Goal: Find specific page/section: Find specific page/section

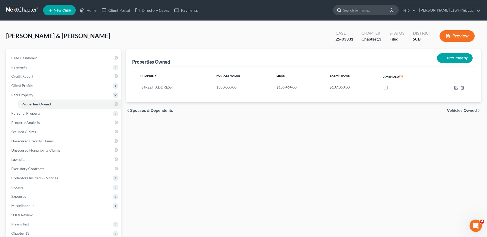
click at [369, 11] on input "search" at bounding box center [366, 10] width 47 height 10
type input "mack-lee"
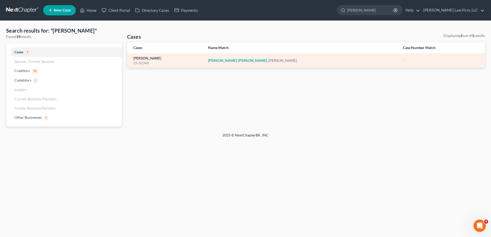
click at [140, 59] on link "[PERSON_NAME]" at bounding box center [147, 59] width 28 height 4
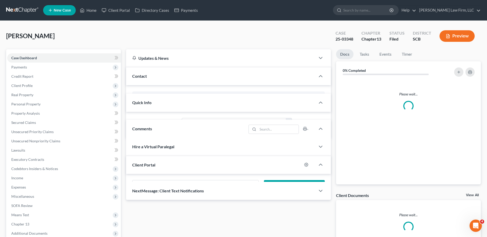
select select "0"
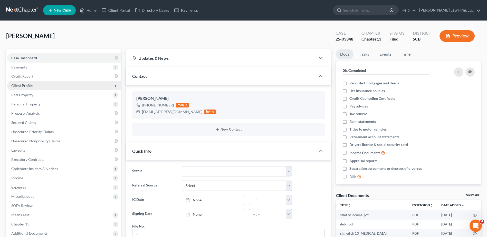
click at [27, 85] on span "Client Profile" at bounding box center [21, 85] width 21 height 4
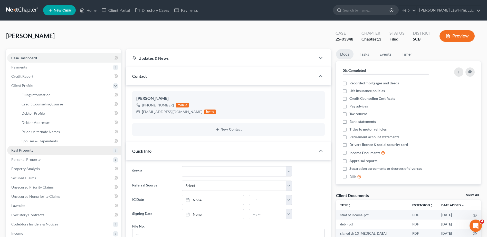
click at [29, 150] on span "Real Property" at bounding box center [22, 150] width 22 height 4
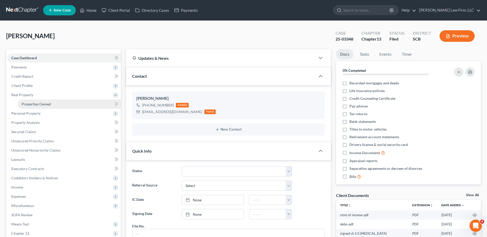
click at [38, 105] on span "Properties Owned" at bounding box center [36, 104] width 29 height 4
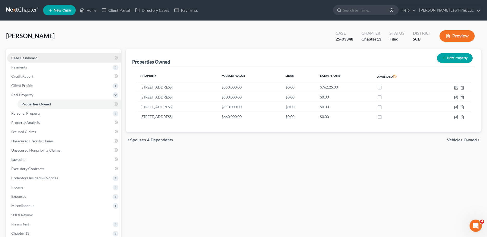
click at [30, 55] on link "Case Dashboard" at bounding box center [64, 57] width 114 height 9
select select "0"
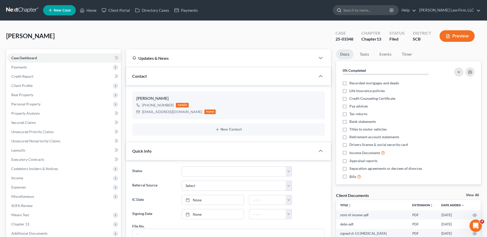
click at [388, 9] on input "search" at bounding box center [366, 10] width 47 height 10
type input "price"
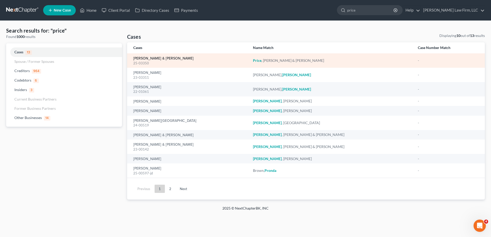
click at [147, 59] on link "[PERSON_NAME] & [PERSON_NAME]" at bounding box center [163, 59] width 60 height 4
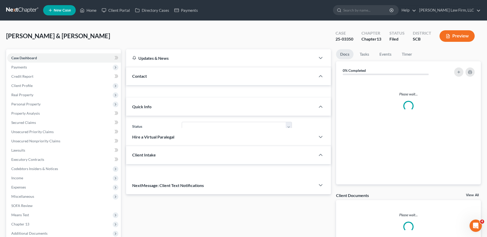
select select "0"
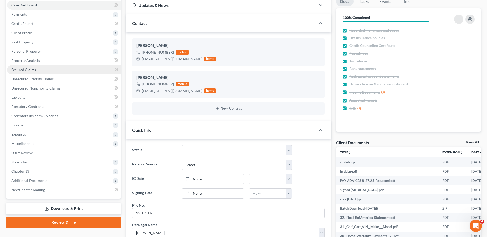
scroll to position [51, 0]
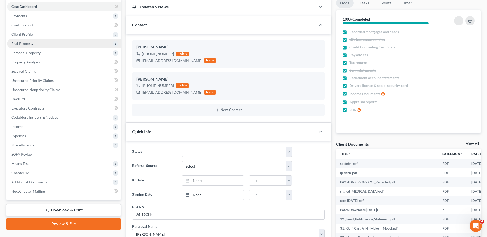
click at [26, 46] on span "Real Property" at bounding box center [64, 43] width 114 height 9
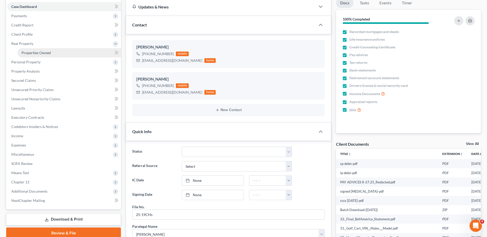
click at [27, 53] on span "Properties Owned" at bounding box center [36, 53] width 29 height 4
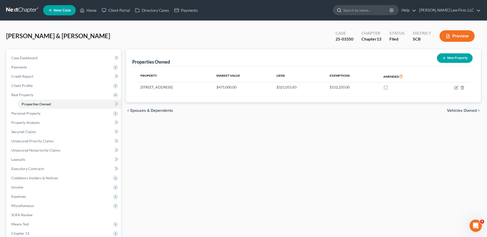
click at [376, 11] on input "search" at bounding box center [366, 10] width 47 height 10
type input "dent"
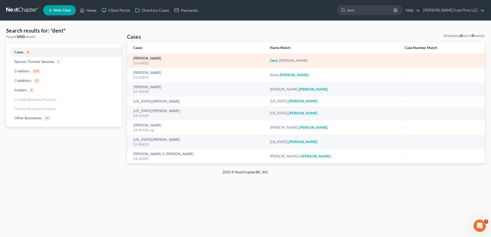
click at [142, 59] on link "Dent, Harry" at bounding box center [147, 59] width 28 height 4
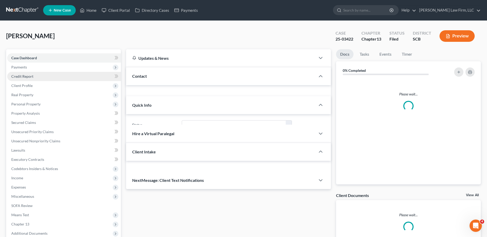
select select "1"
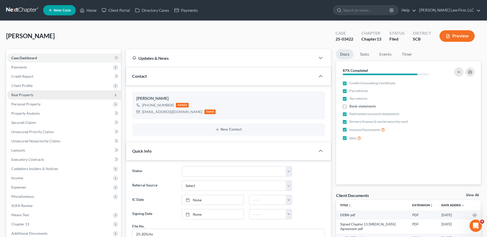
scroll to position [82, 0]
click at [21, 96] on span "Real Property" at bounding box center [22, 95] width 22 height 4
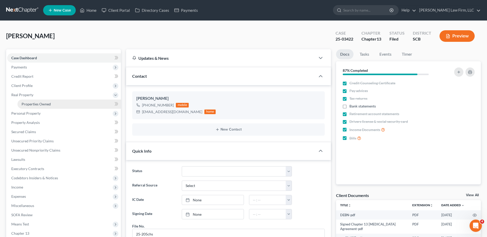
drag, startPoint x: 29, startPoint y: 104, endPoint x: 35, endPoint y: 104, distance: 6.7
click at [29, 104] on span "Properties Owned" at bounding box center [36, 104] width 29 height 4
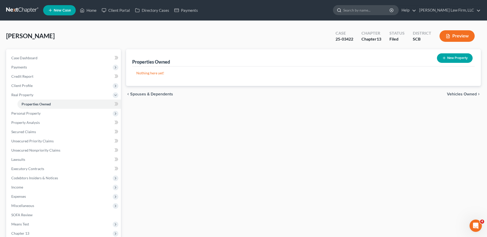
click at [382, 11] on input "search" at bounding box center [366, 10] width 47 height 10
type input "singleton"
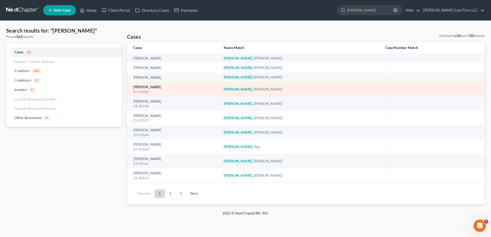
click at [136, 86] on link "[PERSON_NAME]" at bounding box center [147, 88] width 28 height 4
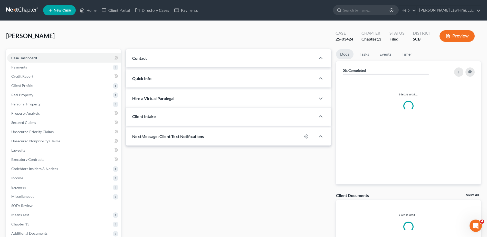
select select "0"
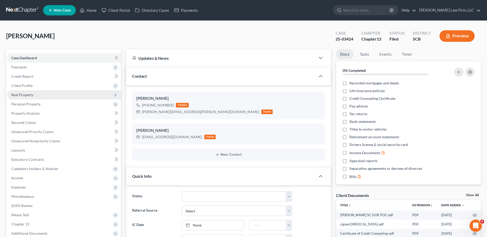
scroll to position [667, 0]
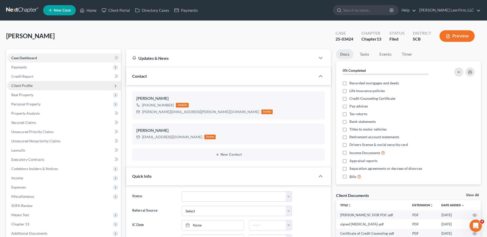
click at [32, 87] on span "Client Profile" at bounding box center [21, 85] width 21 height 4
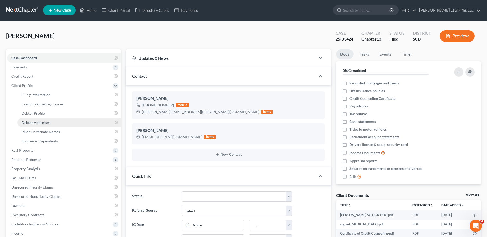
click at [45, 123] on span "Debtor Addresses" at bounding box center [36, 122] width 29 height 4
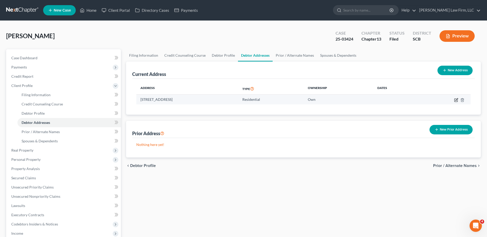
click at [454, 100] on icon "button" at bounding box center [455, 100] width 3 height 3
select select "42"
select select "0"
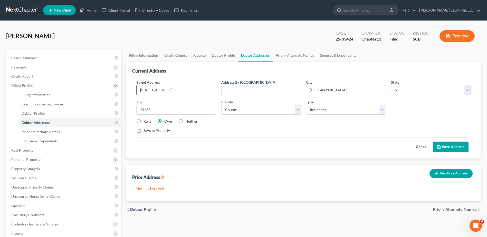
click at [150, 89] on input "106 Agusta Court" at bounding box center [176, 90] width 79 height 10
type input "106 Augusta Court"
click at [446, 147] on button "Save Address" at bounding box center [451, 147] width 36 height 11
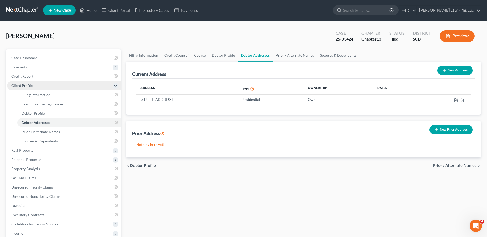
click at [23, 85] on span "Client Profile" at bounding box center [21, 85] width 21 height 4
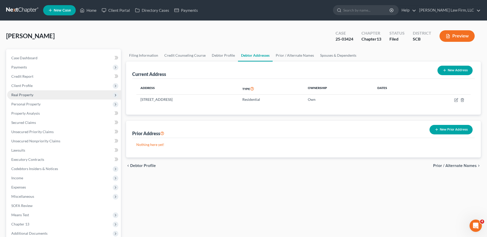
click at [22, 95] on span "Real Property" at bounding box center [22, 95] width 22 height 4
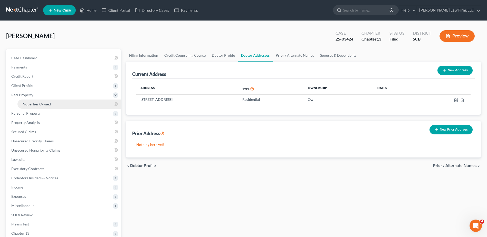
drag, startPoint x: 33, startPoint y: 104, endPoint x: 37, endPoint y: 104, distance: 4.1
click at [34, 104] on span "Properties Owned" at bounding box center [36, 104] width 29 height 4
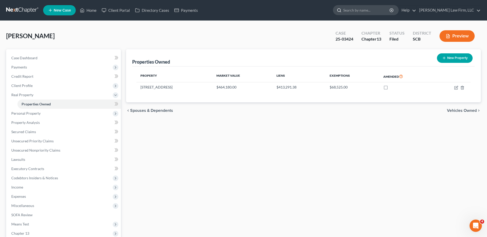
drag, startPoint x: 373, startPoint y: 15, endPoint x: 370, endPoint y: 12, distance: 3.9
click at [373, 15] on form at bounding box center [366, 10] width 66 height 10
click at [369, 10] on input "search" at bounding box center [366, 10] width 47 height 10
type input "seeley"
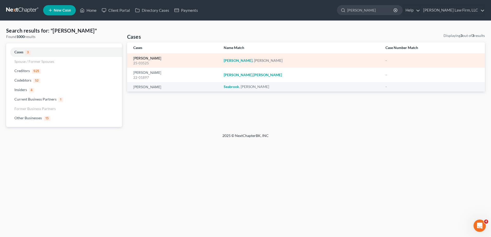
click at [149, 57] on link "[PERSON_NAME]" at bounding box center [147, 59] width 28 height 4
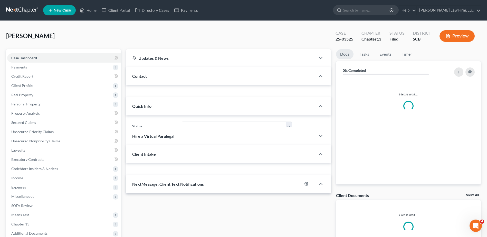
select select "0"
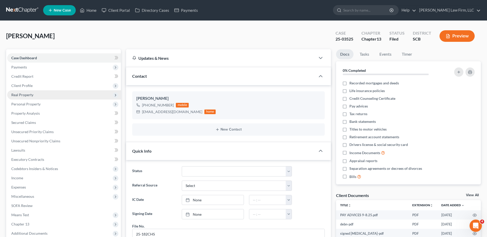
scroll to position [31, 0]
click at [23, 96] on span "Real Property" at bounding box center [22, 95] width 22 height 4
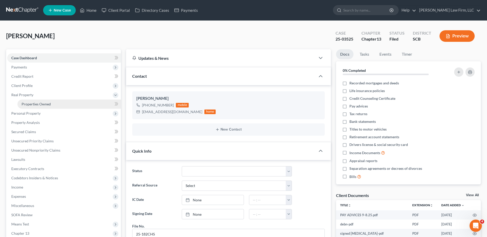
click at [31, 105] on span "Properties Owned" at bounding box center [36, 104] width 29 height 4
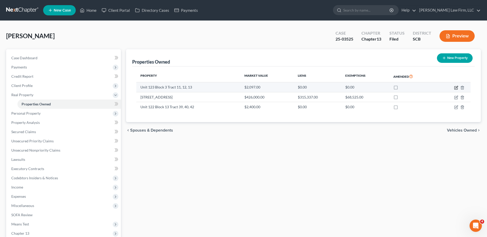
click at [454, 88] on icon "button" at bounding box center [455, 87] width 3 height 3
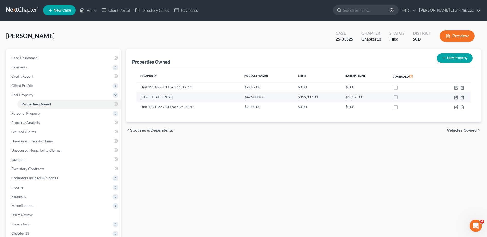
select select "34"
select select "3"
select select "7"
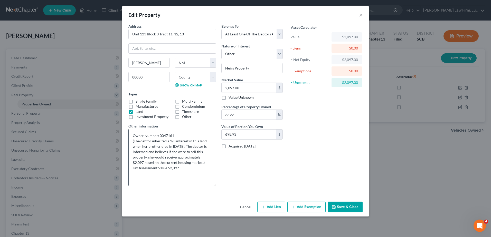
drag, startPoint x: 213, startPoint y: 146, endPoint x: 212, endPoint y: 185, distance: 38.5
click at [212, 185] on textarea "Owner Number: 0047161 (The debtor inherited a 1/3 interest in this land when he…" at bounding box center [172, 158] width 88 height 58
click at [360, 13] on button "×" at bounding box center [361, 15] width 4 height 6
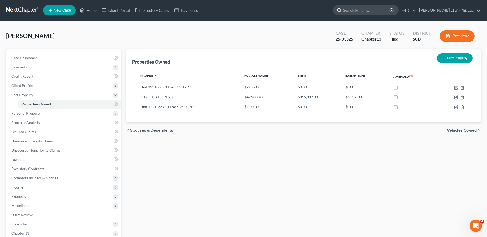
click at [388, 9] on input "search" at bounding box center [366, 10] width 47 height 10
type input "caison"
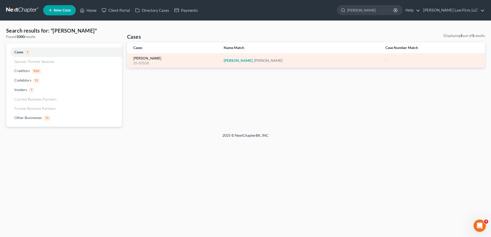
click at [150, 57] on link "[PERSON_NAME]" at bounding box center [147, 59] width 28 height 4
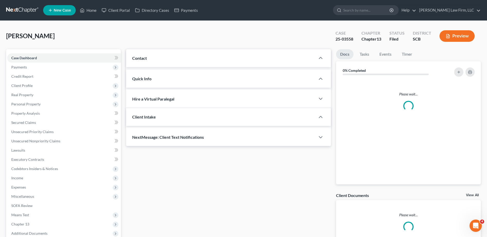
select select "1"
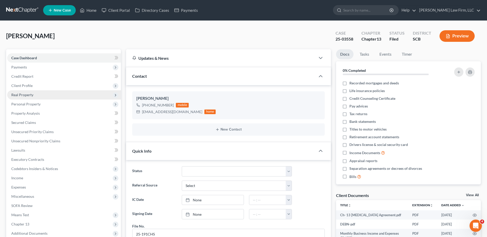
scroll to position [239, 0]
click at [30, 94] on span "Real Property" at bounding box center [22, 95] width 22 height 4
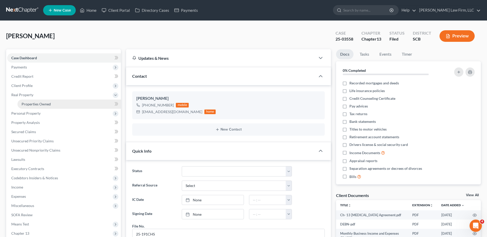
click at [32, 105] on span "Properties Owned" at bounding box center [36, 104] width 29 height 4
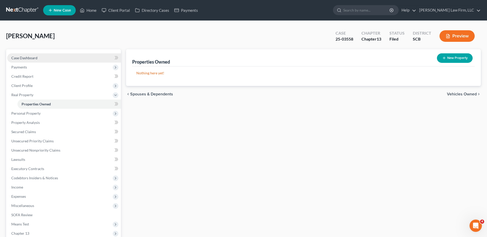
drag, startPoint x: 22, startPoint y: 55, endPoint x: 26, endPoint y: 57, distance: 4.7
click at [22, 55] on link "Case Dashboard" at bounding box center [64, 57] width 114 height 9
select select "1"
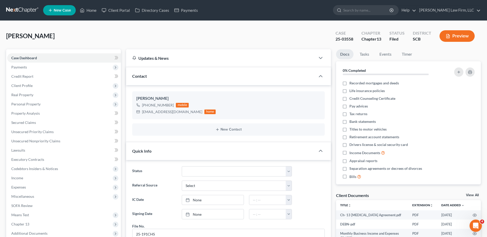
click at [16, 14] on link at bounding box center [22, 10] width 33 height 9
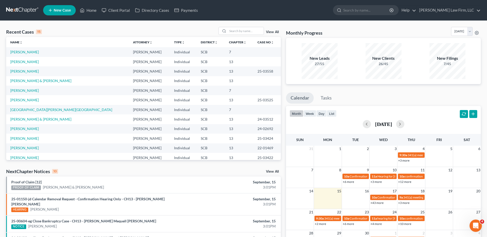
click at [29, 11] on link at bounding box center [22, 10] width 33 height 9
click at [21, 10] on link at bounding box center [22, 10] width 33 height 9
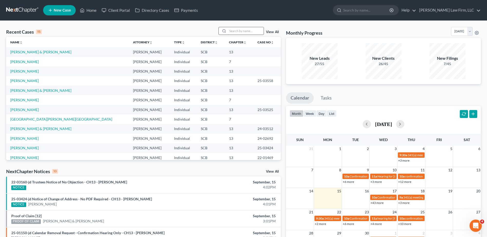
click at [249, 29] on input "search" at bounding box center [246, 30] width 36 height 7
type input "aitken"
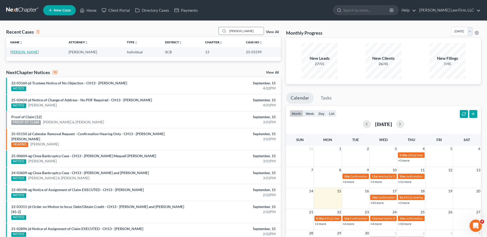
drag, startPoint x: 24, startPoint y: 53, endPoint x: 20, endPoint y: 52, distance: 3.9
click at [24, 52] on link "Aitken, Patricia" at bounding box center [24, 52] width 29 height 4
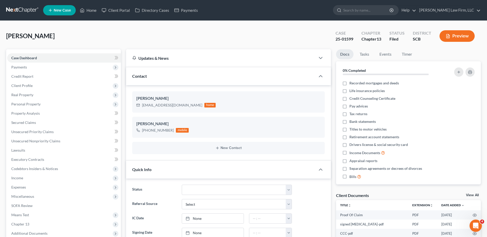
scroll to position [221, 0]
click at [20, 10] on link at bounding box center [22, 10] width 33 height 9
